Goal: Task Accomplishment & Management: Use online tool/utility

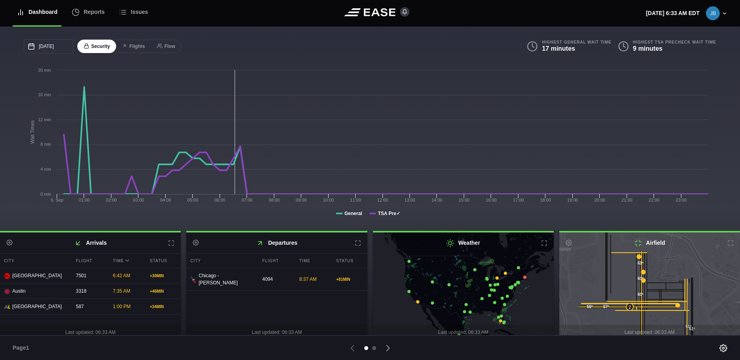
click at [373, 347] on div at bounding box center [374, 348] width 4 height 4
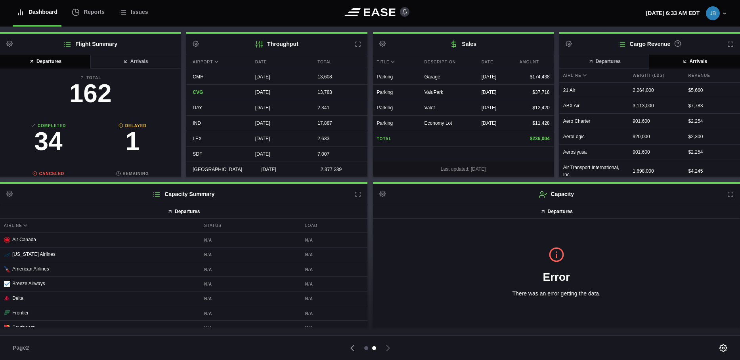
click at [366, 348] on div at bounding box center [366, 348] width 4 height 4
